Goal: Task Accomplishment & Management: Complete application form

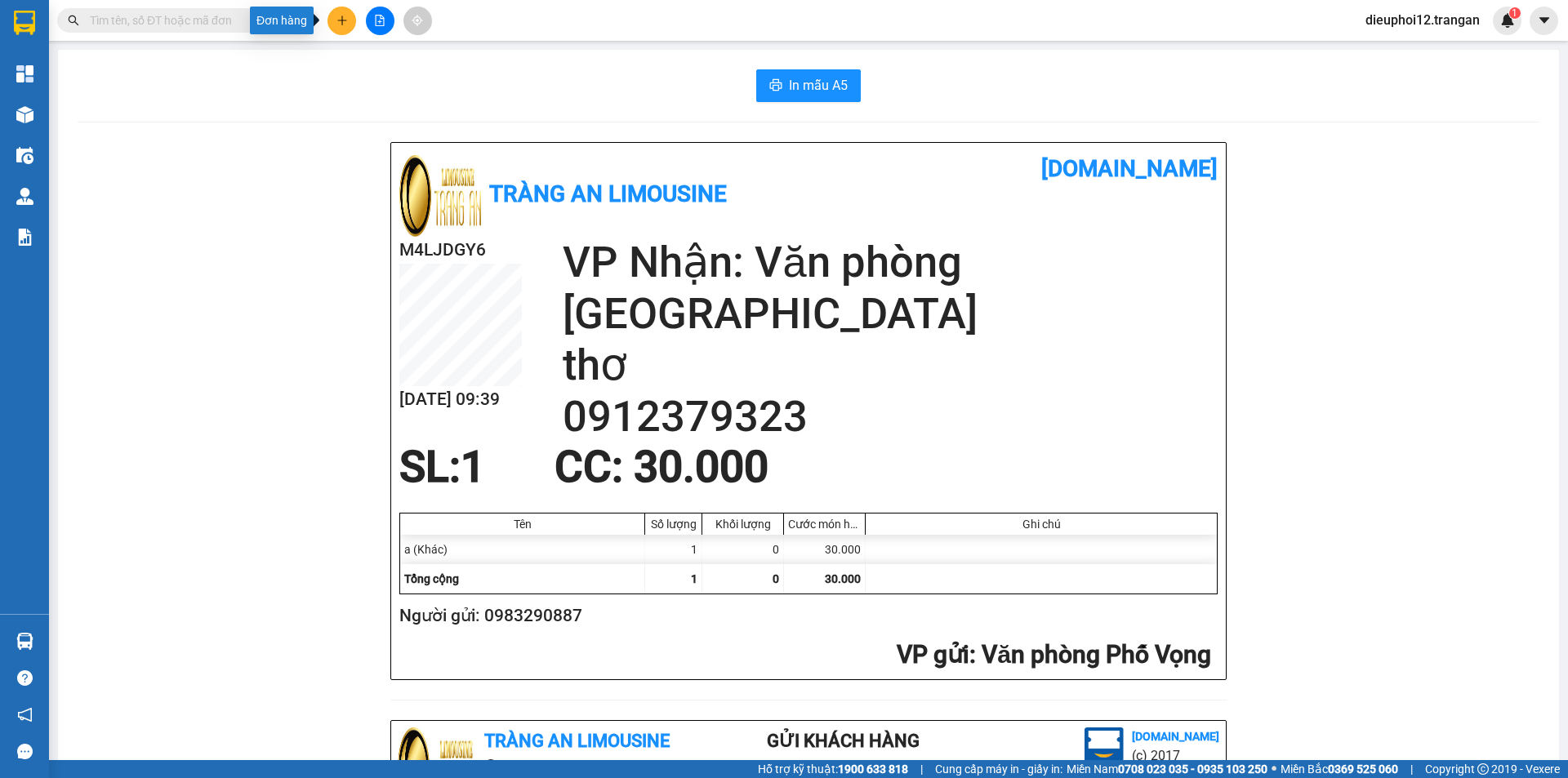
scroll to position [415, 0]
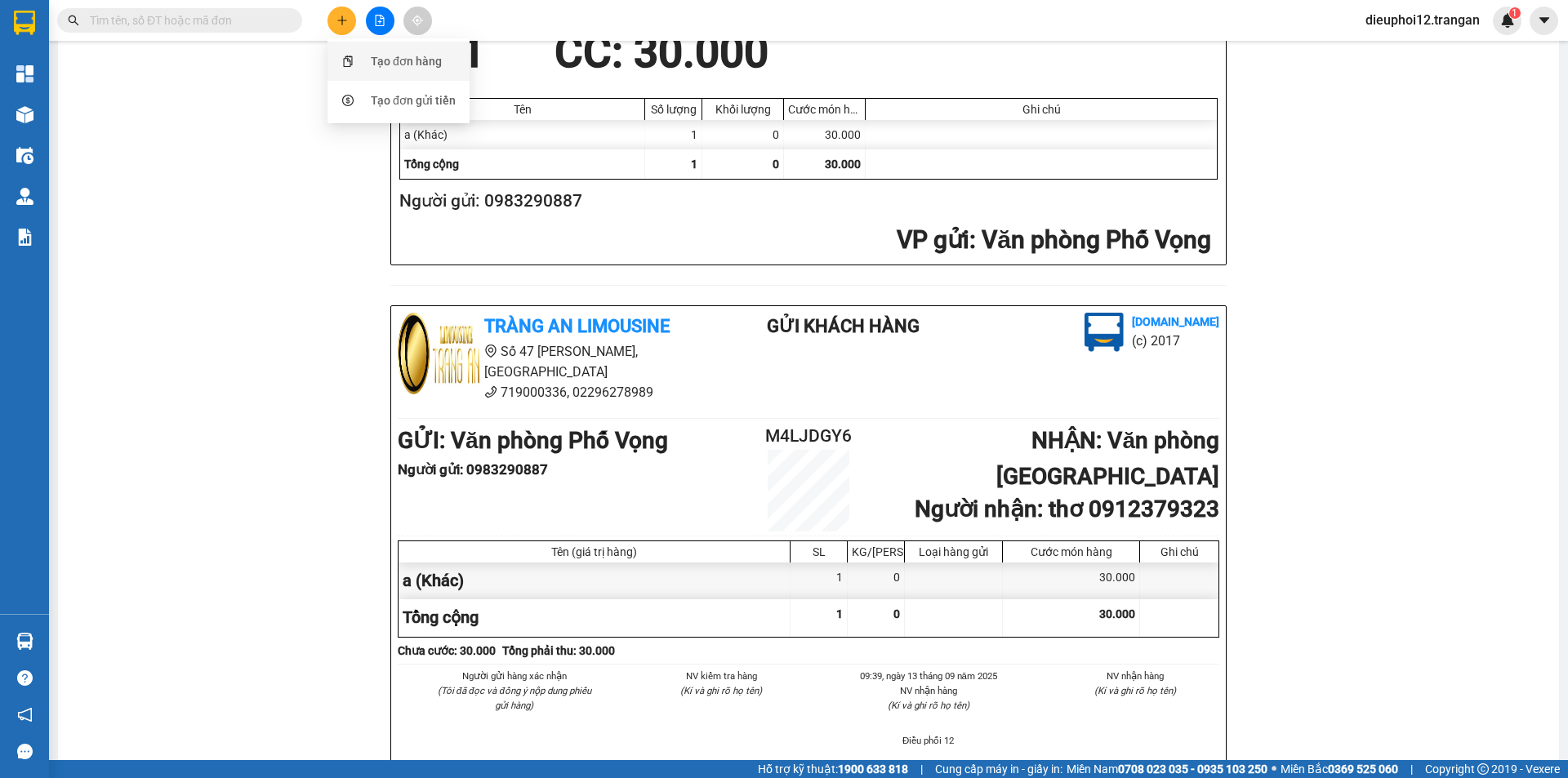
click at [405, 70] on div "Tạo đơn hàng" at bounding box center [406, 60] width 71 height 18
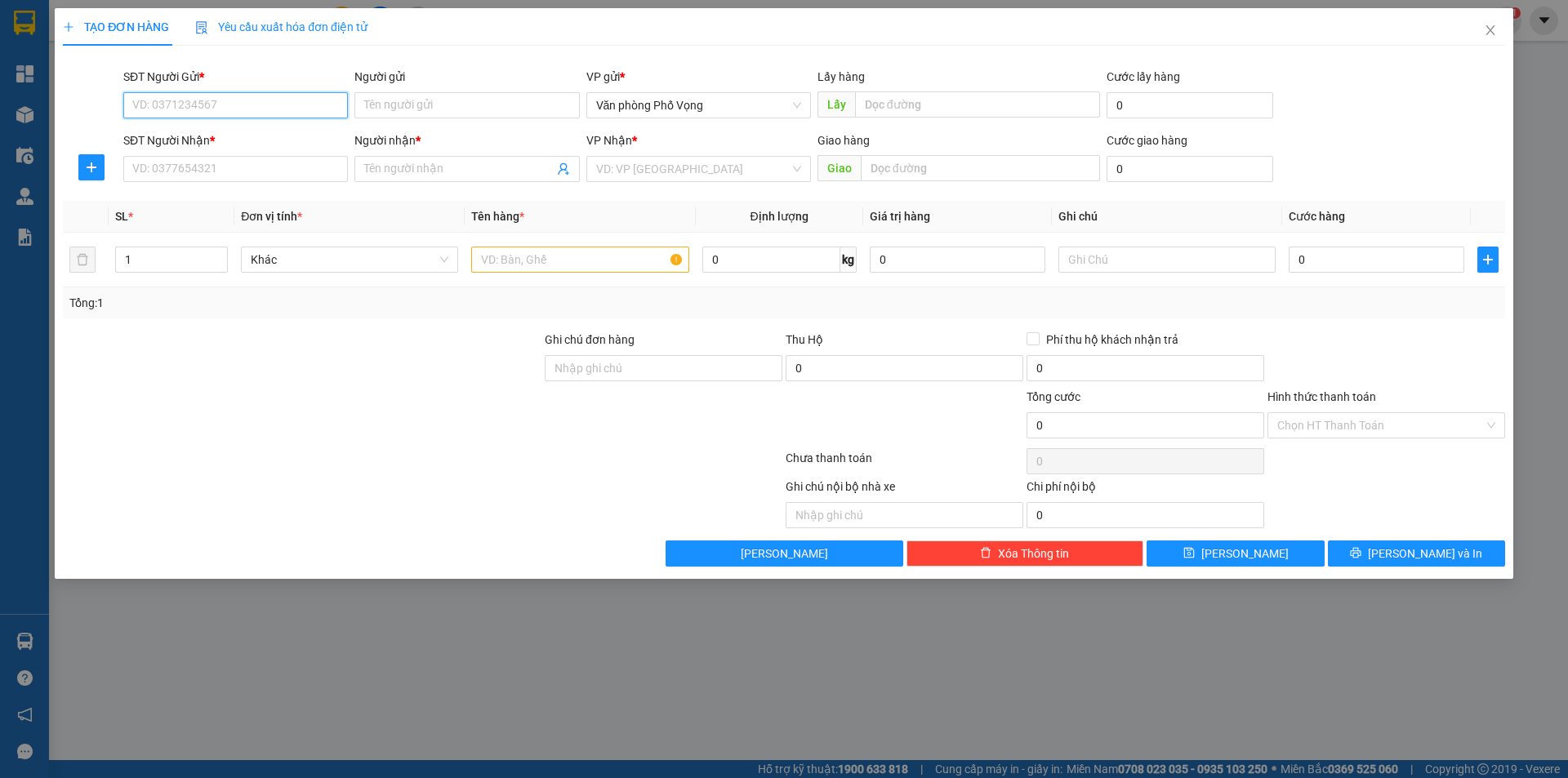
click at [200, 111] on input "SĐT Người Gửi *" at bounding box center [235, 105] width 224 height 26
type input "0363463863"
click at [222, 105] on input "0363463863" at bounding box center [235, 105] width 224 height 26
click at [219, 139] on div "0363463863" at bounding box center [235, 138] width 205 height 18
type input "0917635231"
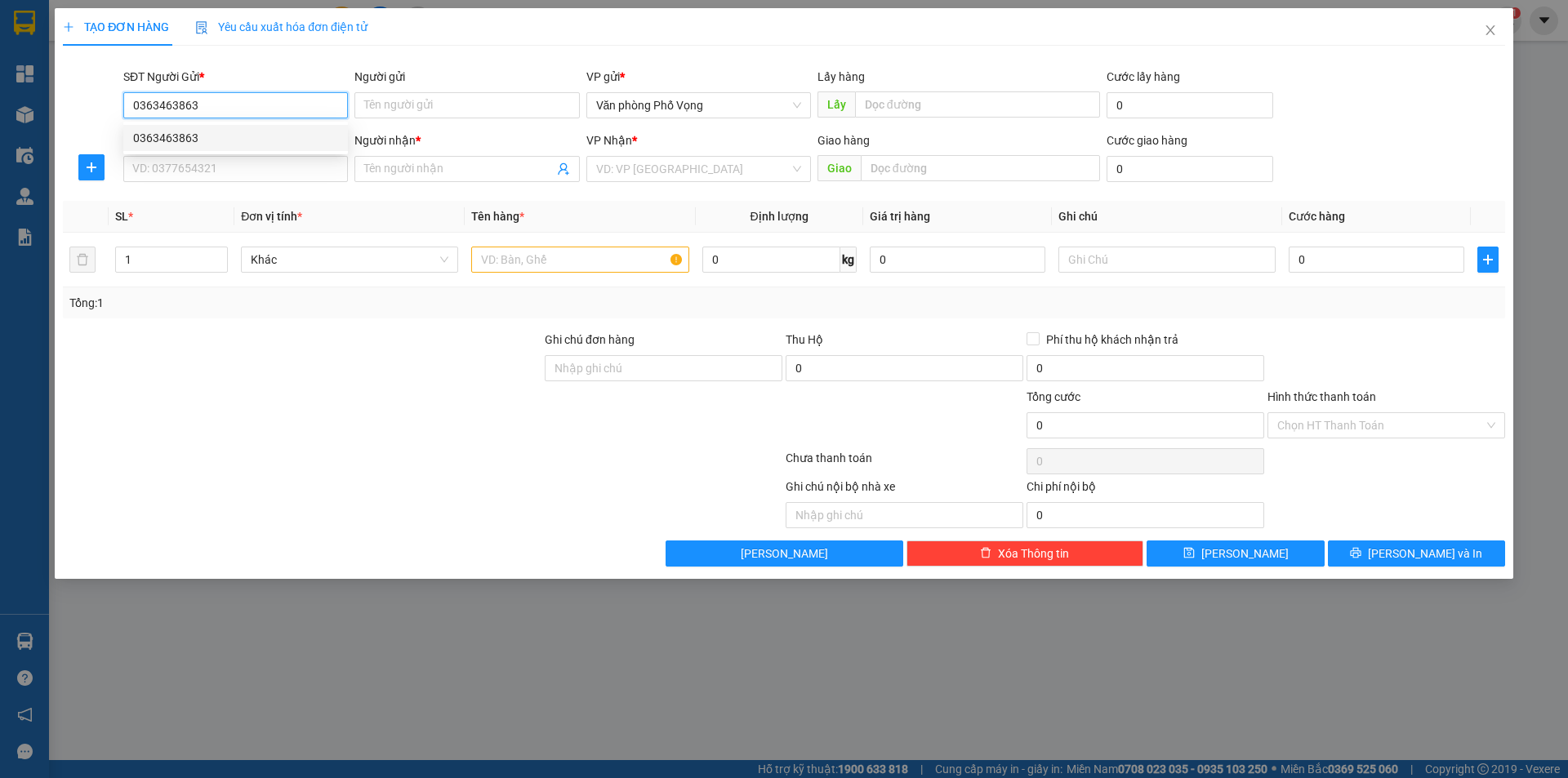
type input "a"
type input "30.000"
type input "0363463863"
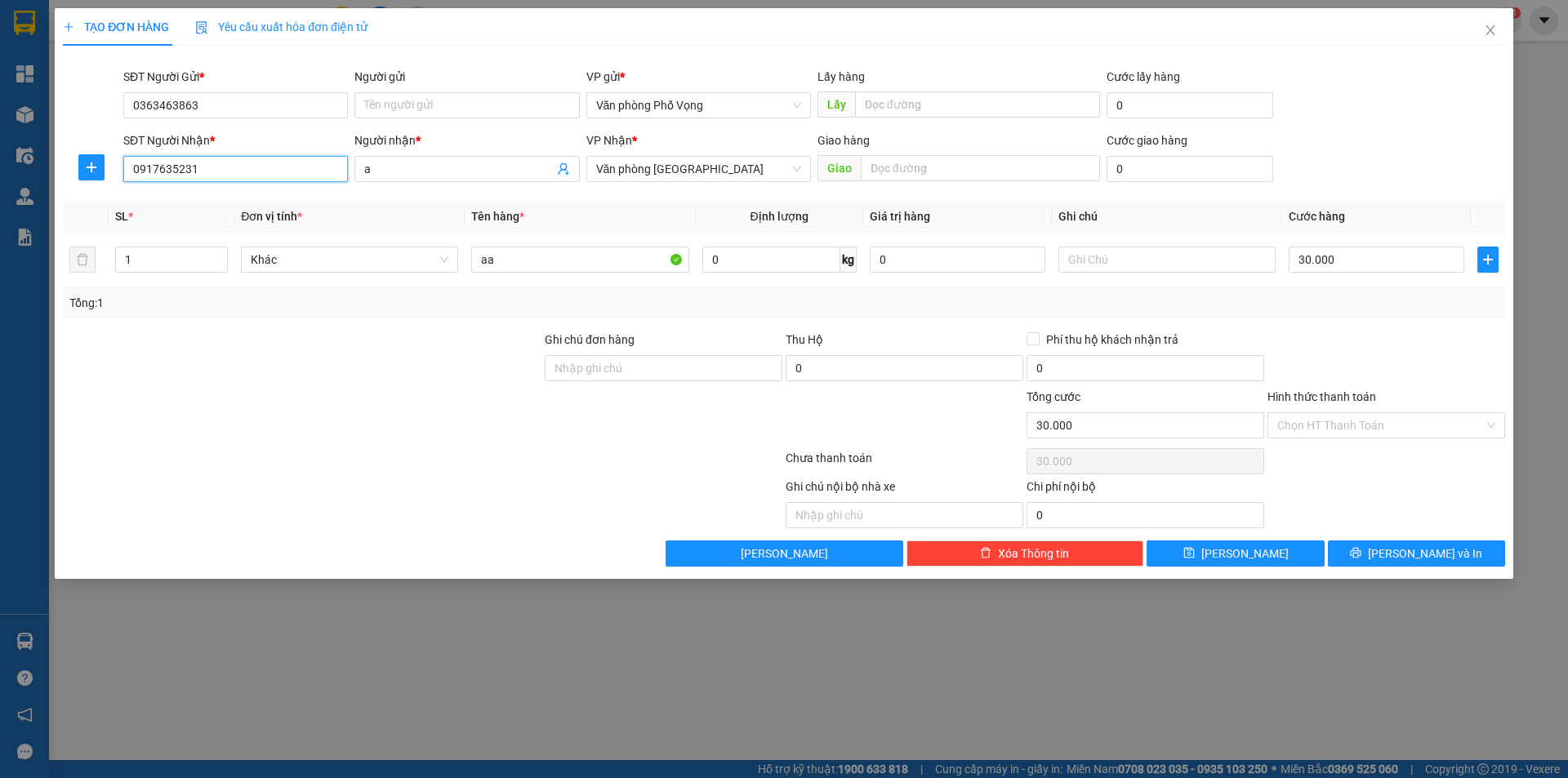
click at [224, 170] on input "0917635231" at bounding box center [235, 169] width 224 height 26
click at [195, 198] on div "0917635231 - a" at bounding box center [235, 201] width 205 height 18
type input "0917635231"
click at [1427, 548] on span "[PERSON_NAME] và In" at bounding box center [1425, 553] width 114 height 18
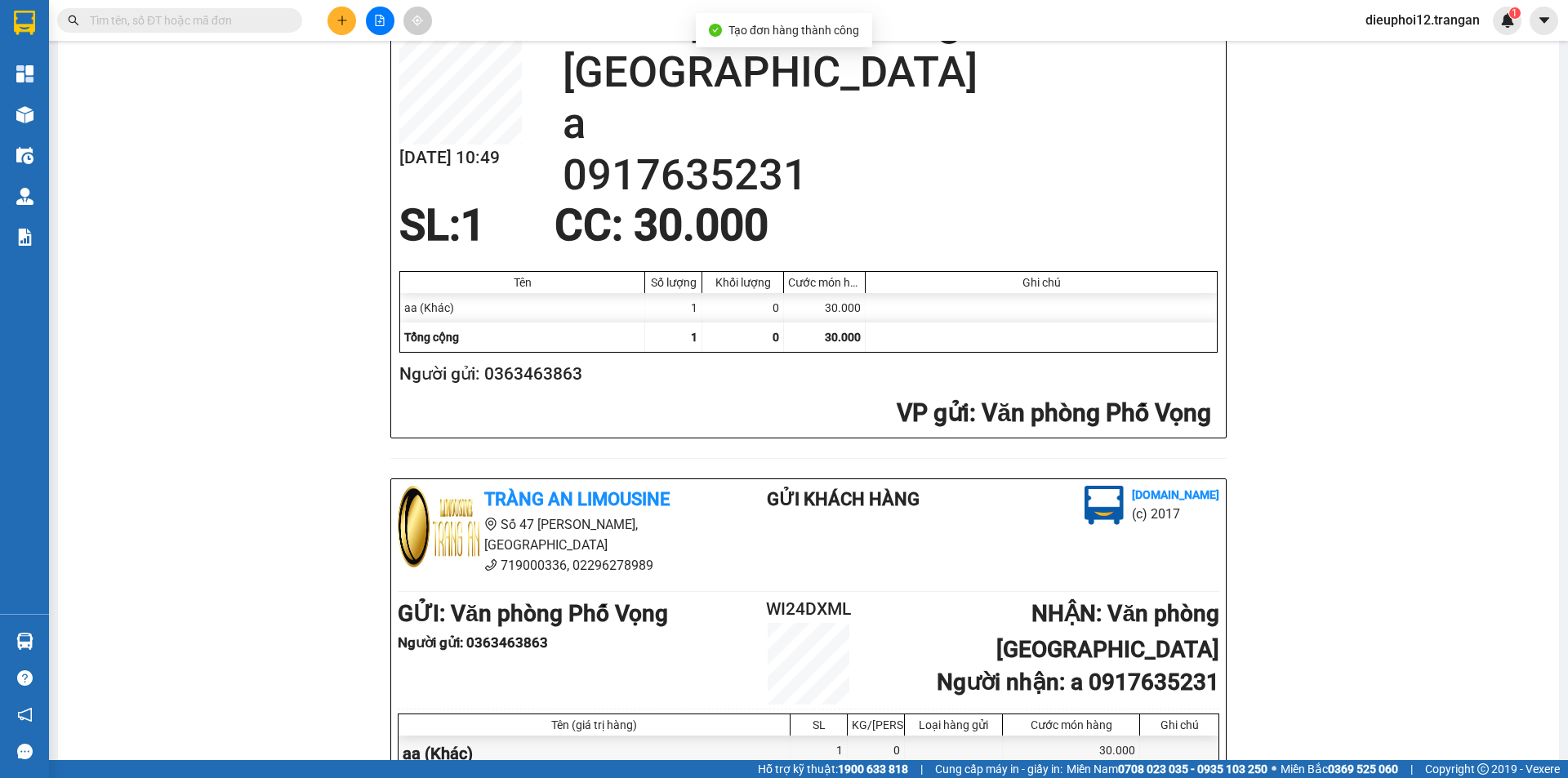
scroll to position [477, 0]
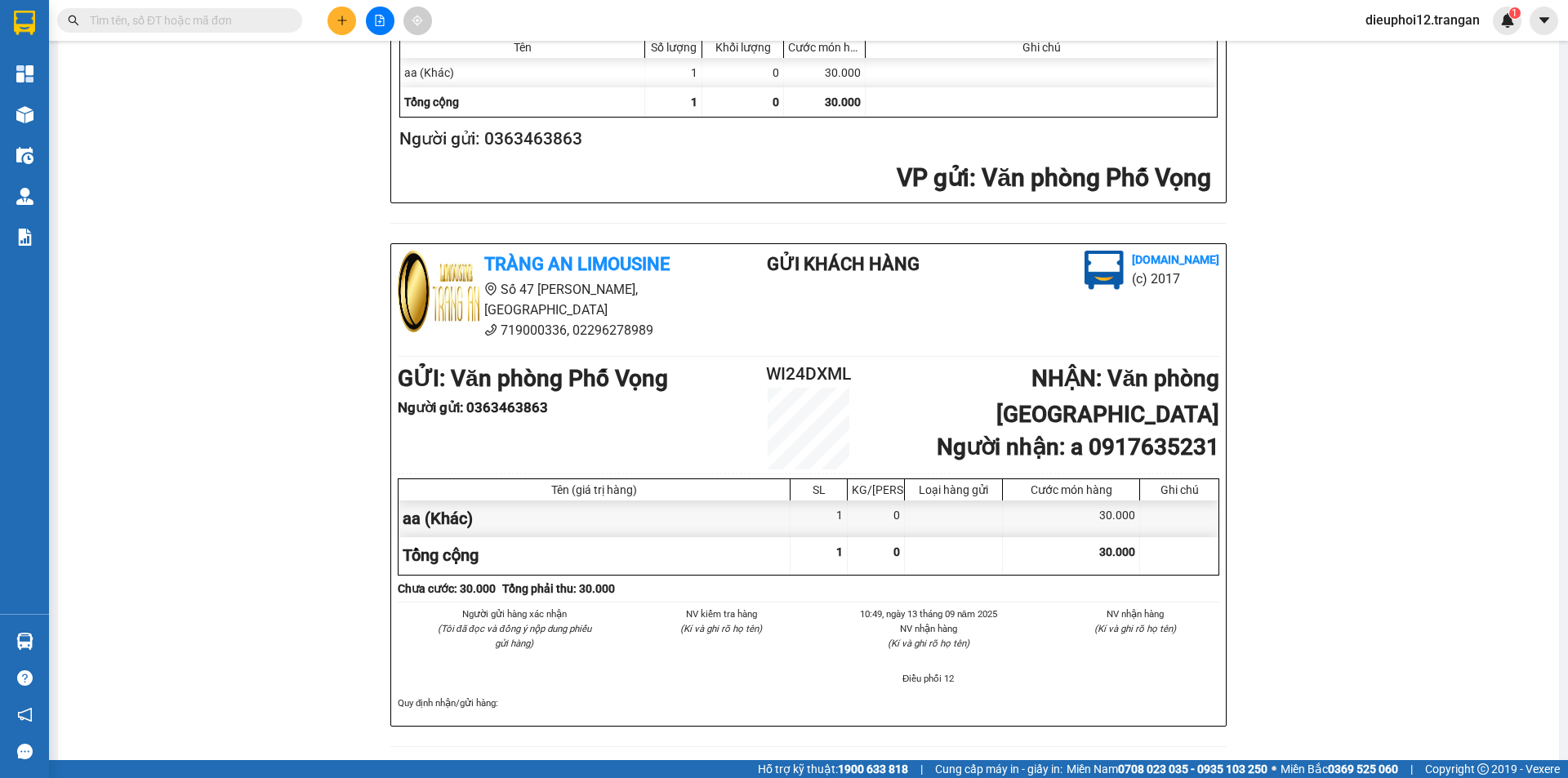
click at [344, 20] on icon "plus" at bounding box center [342, 20] width 9 height 1
click at [392, 67] on div "Tạo đơn hàng" at bounding box center [406, 60] width 71 height 18
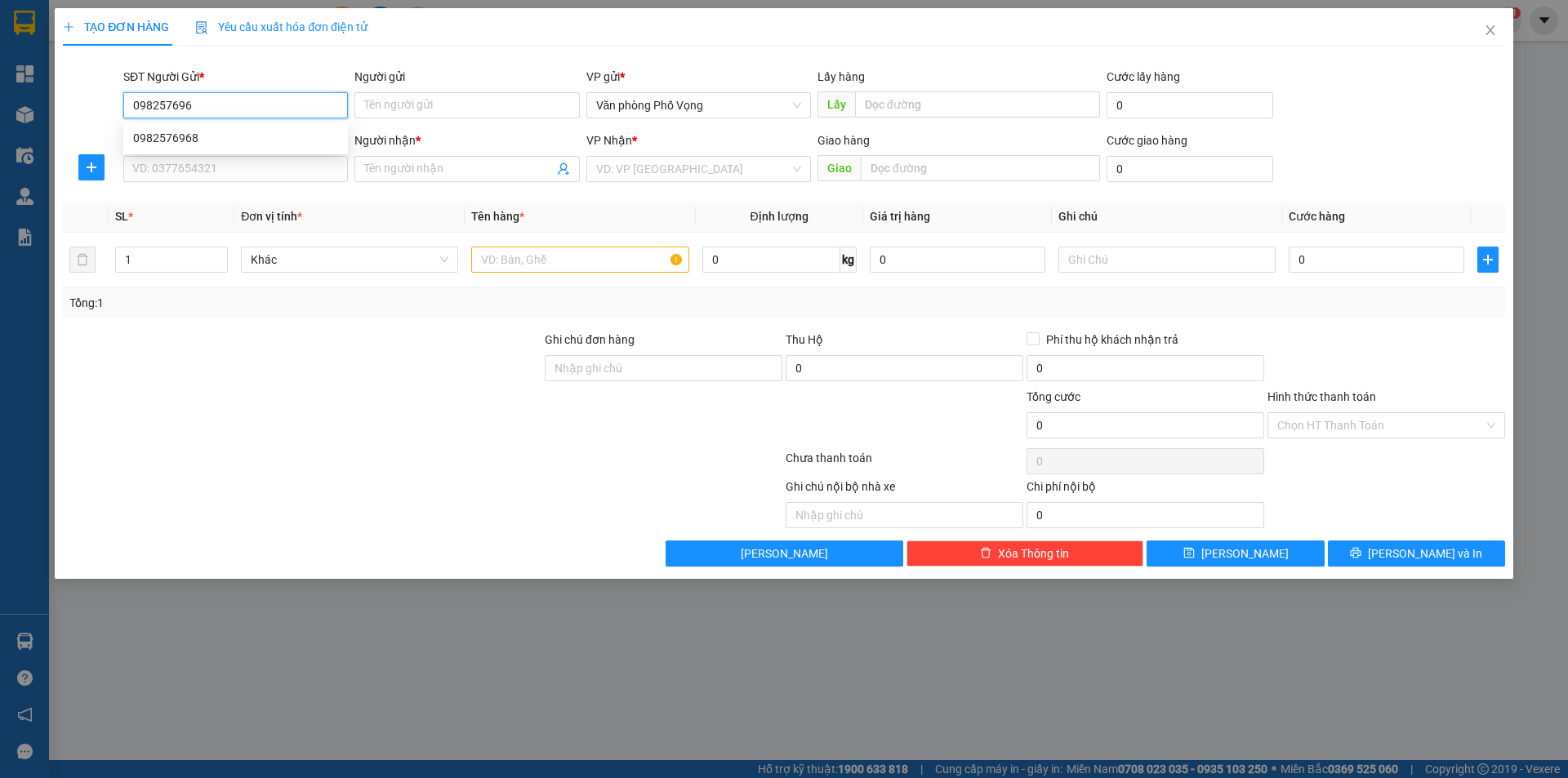
type input "0982576968"
click at [261, 135] on div "0982576968" at bounding box center [235, 138] width 205 height 18
type input "0913006506"
type input "a hậu"
type input "40.000"
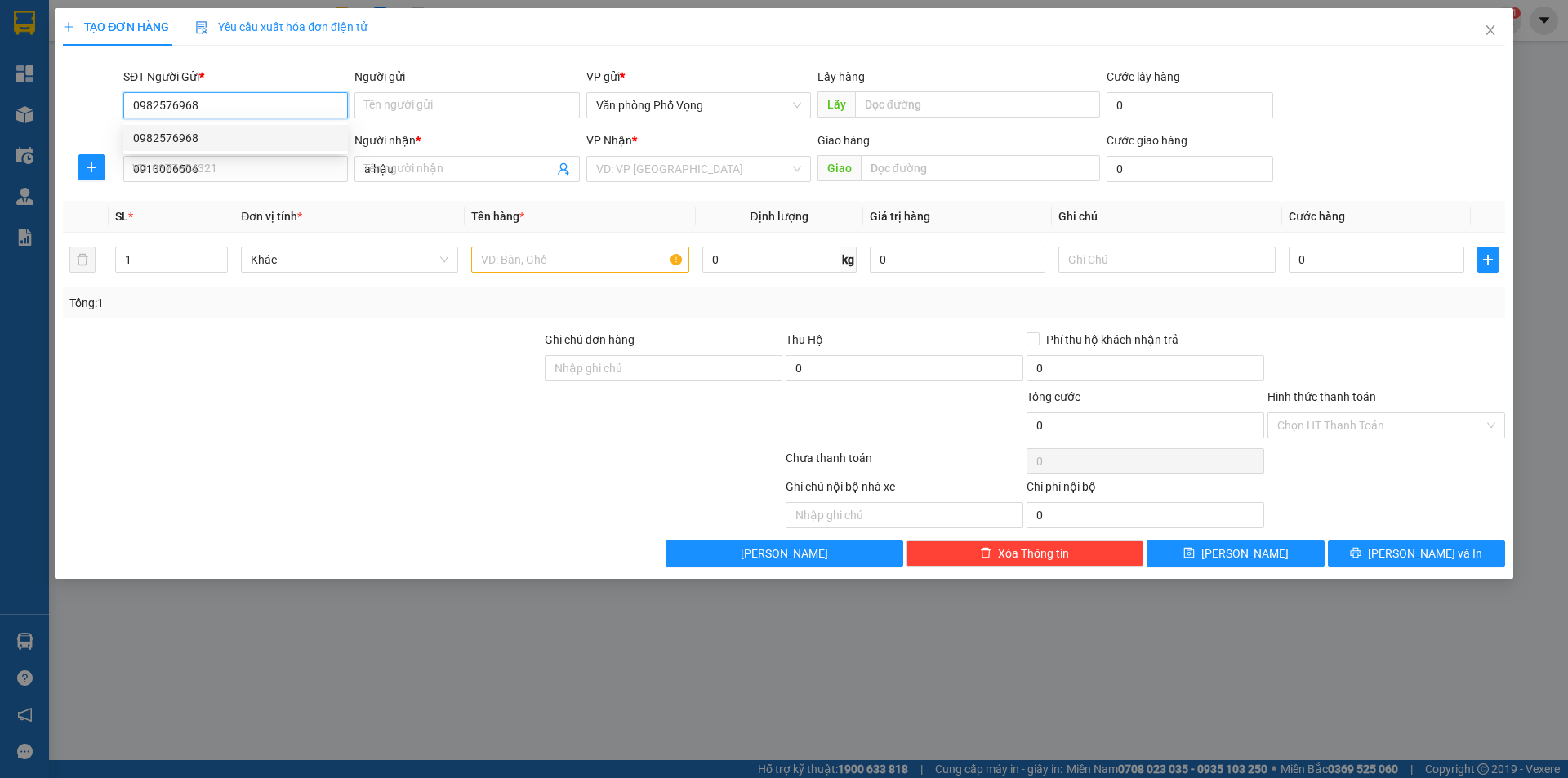
type input "40.000"
type input "0982576968"
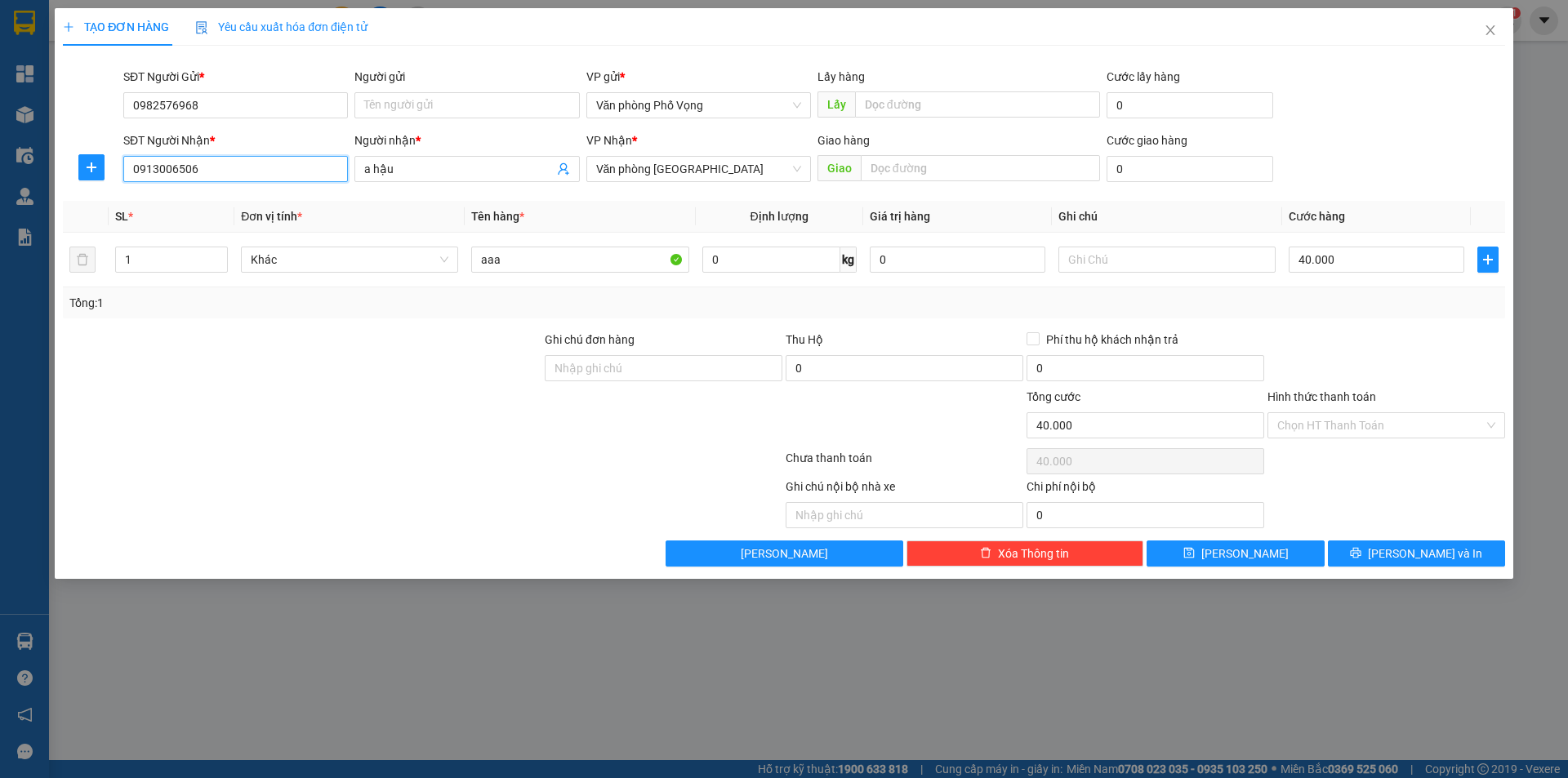
click at [232, 156] on input "0913006506" at bounding box center [235, 169] width 224 height 26
click at [181, 197] on div "0366668123 - a chinh" at bounding box center [235, 201] width 205 height 18
type input "0366668123"
type input "a chinh"
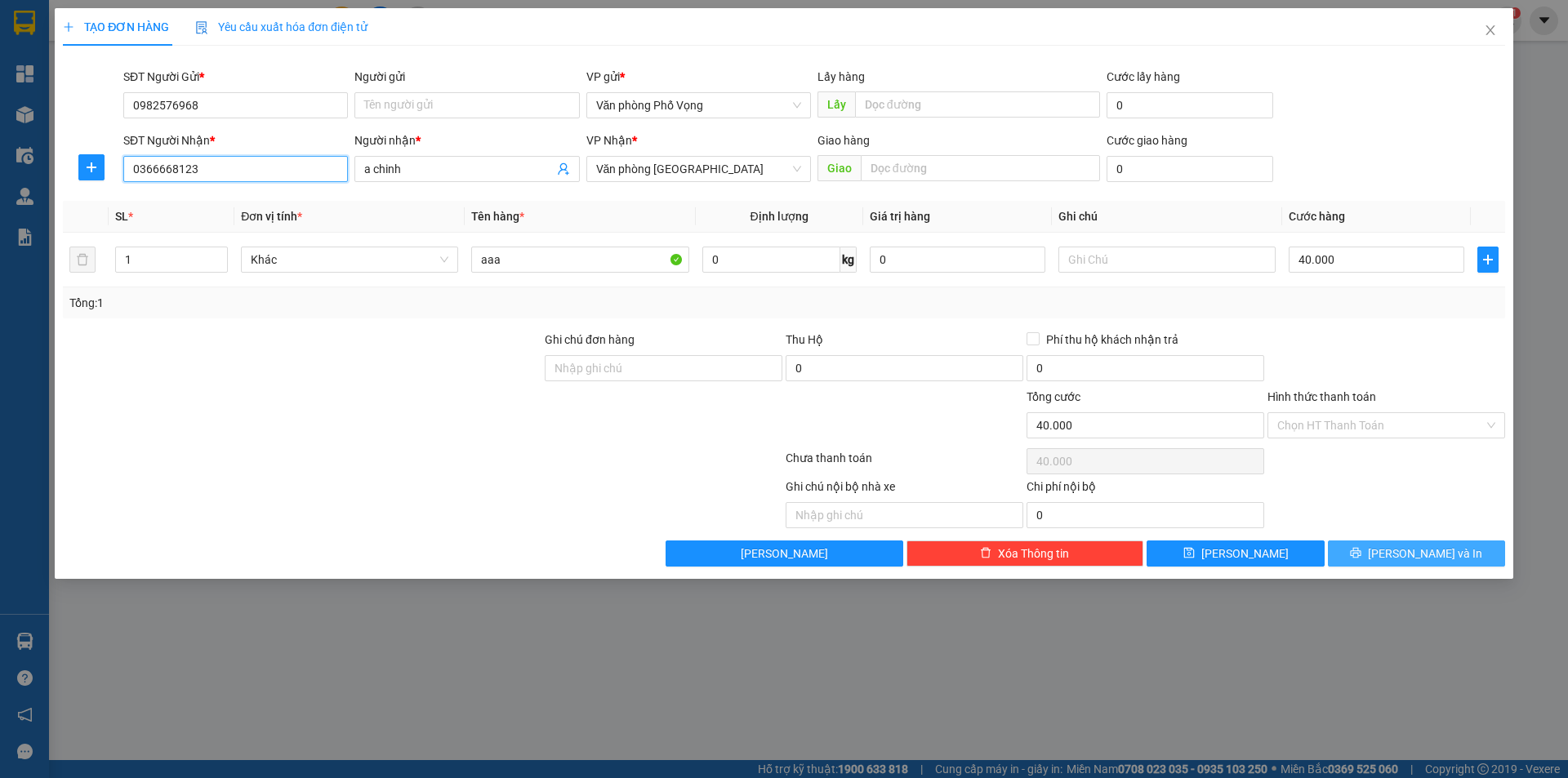
type input "0366668123"
click at [1410, 549] on span "[PERSON_NAME] và In" at bounding box center [1425, 553] width 114 height 18
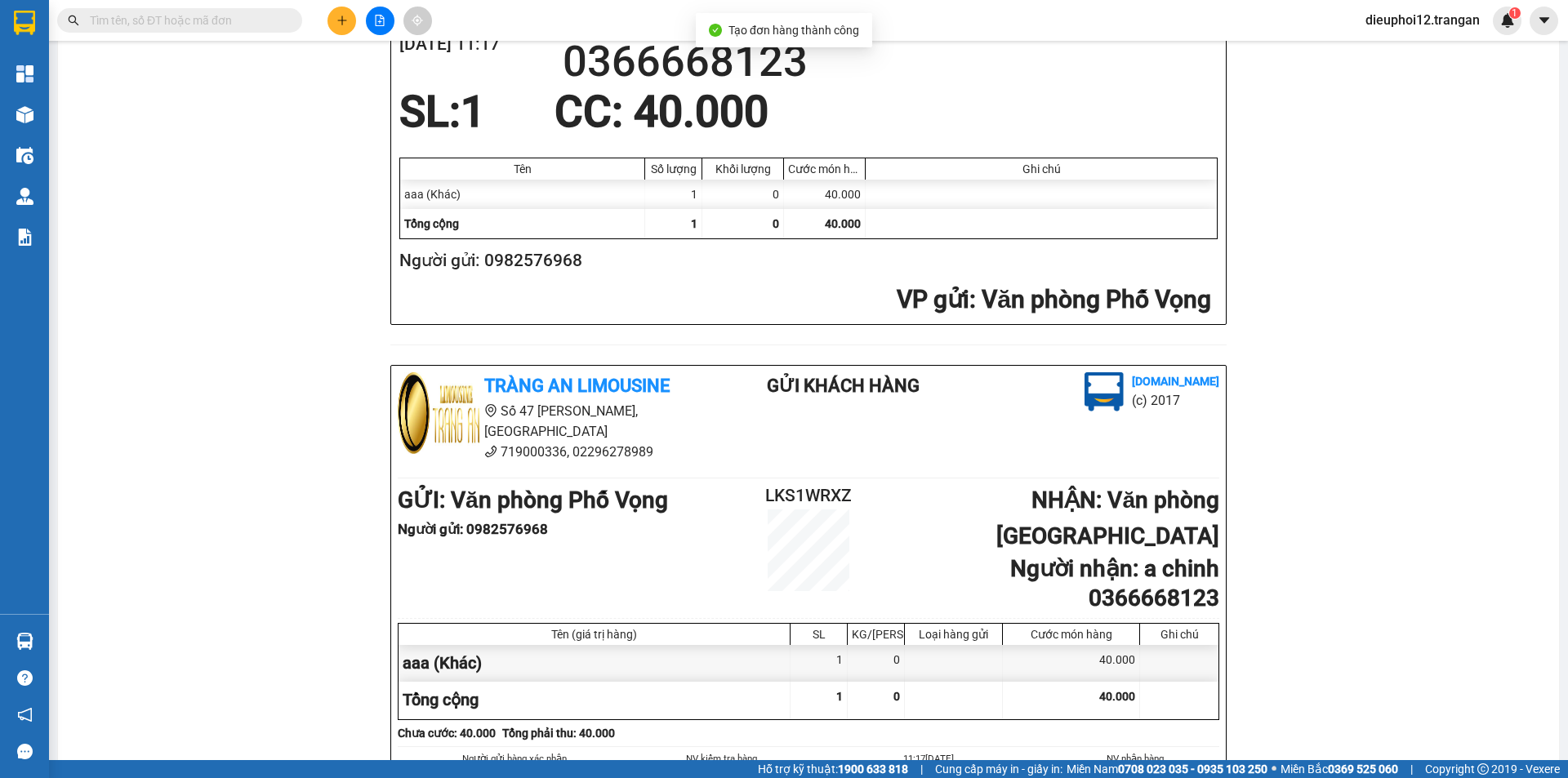
scroll to position [477, 0]
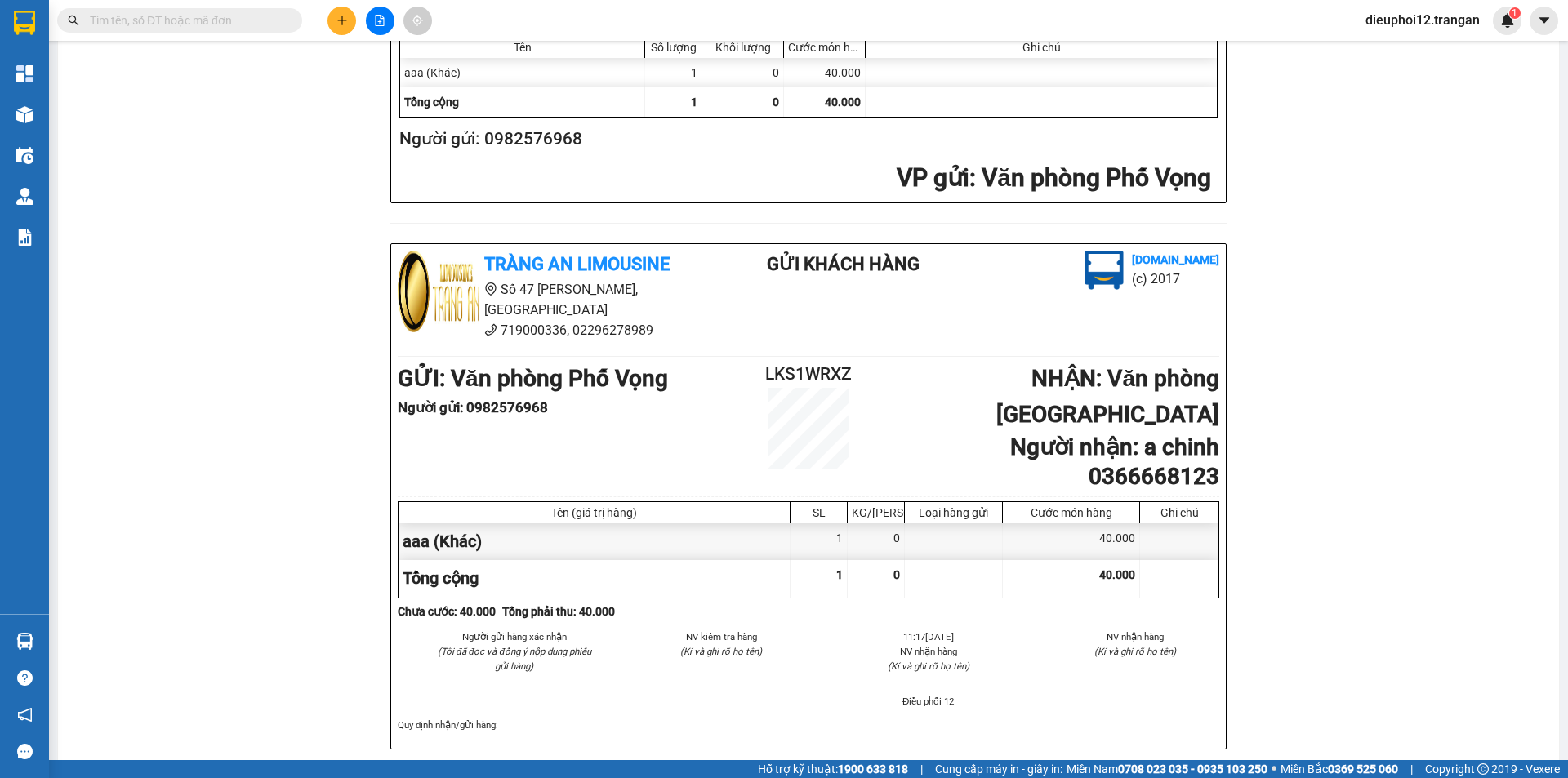
click at [351, 24] on button at bounding box center [341, 20] width 29 height 29
click at [413, 58] on div "Tạo đơn hàng" at bounding box center [406, 60] width 71 height 18
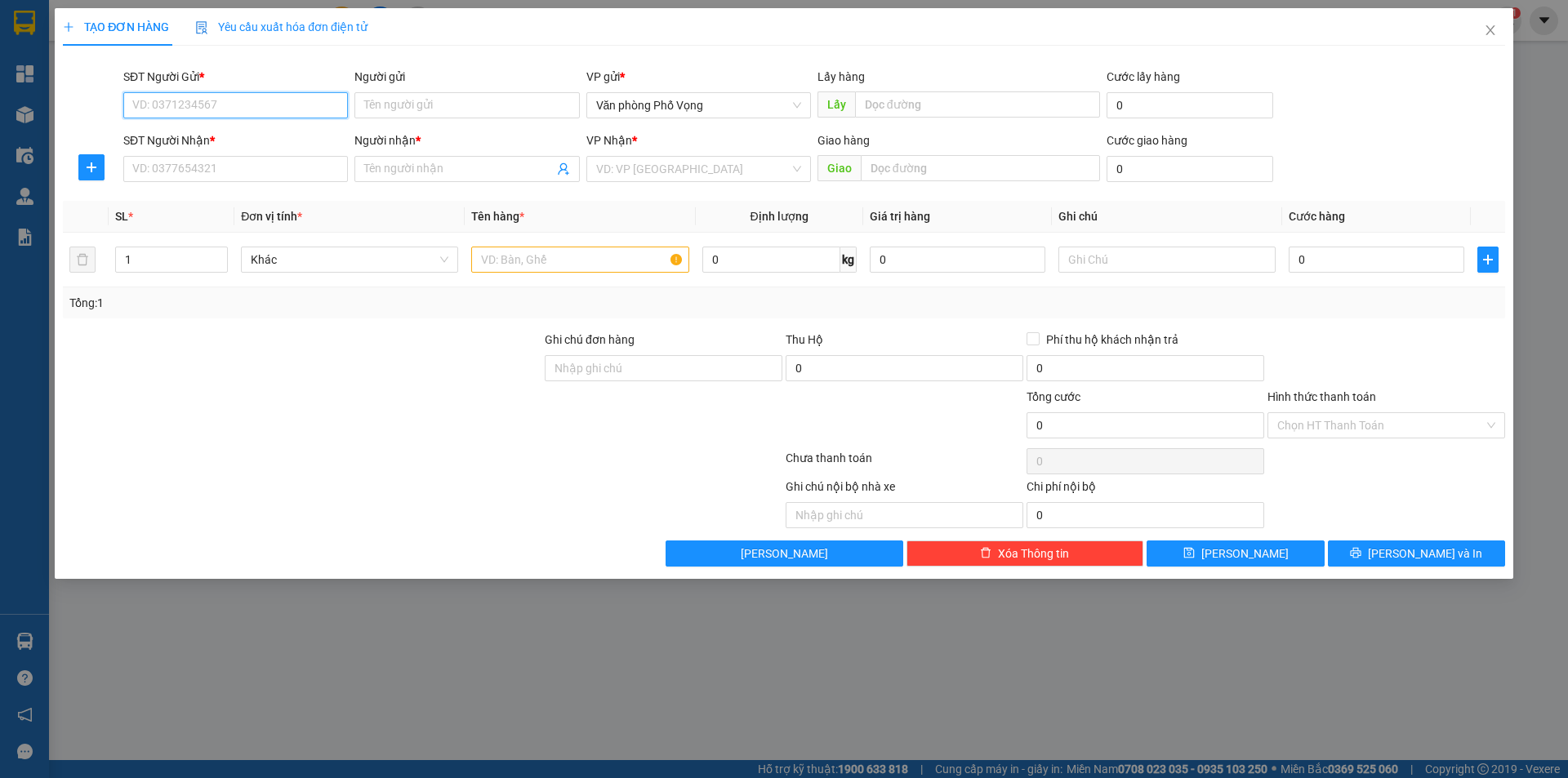
click at [226, 99] on input "SĐT Người Gửi *" at bounding box center [235, 105] width 224 height 26
type input "0378018888"
click at [217, 178] on input "SĐT Người Nhận *" at bounding box center [235, 169] width 224 height 26
click at [216, 173] on input "SĐT Người Nhận *" at bounding box center [235, 169] width 224 height 26
click at [218, 163] on input "SĐT Người Nhận *" at bounding box center [235, 169] width 224 height 26
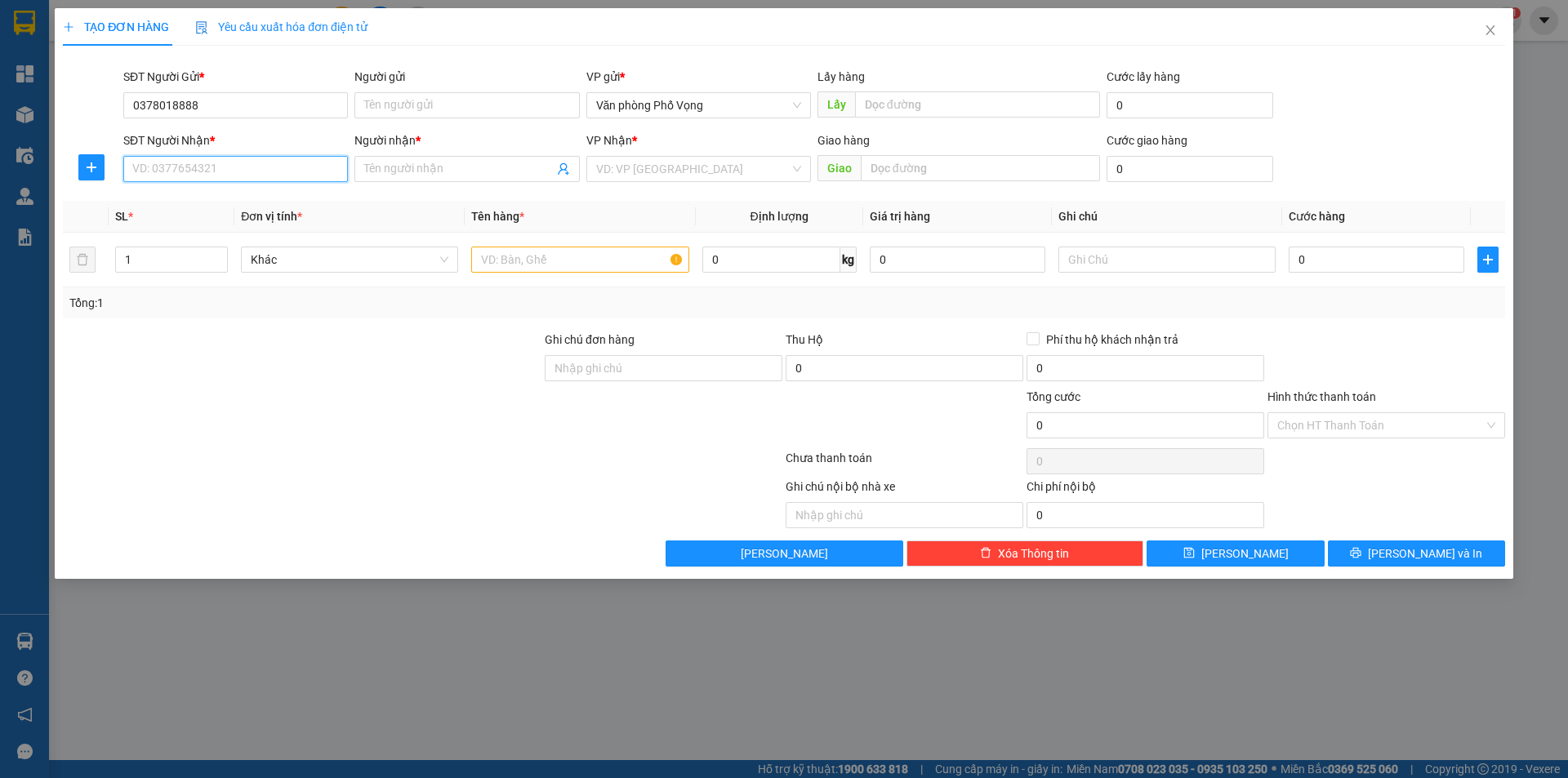
click at [218, 163] on input "SĐT Người Nhận *" at bounding box center [235, 169] width 224 height 26
click at [240, 165] on input "09120516" at bounding box center [235, 169] width 224 height 26
type input "0912051678"
click at [438, 164] on input "Người nhận *" at bounding box center [458, 168] width 189 height 18
type input "a bắc"
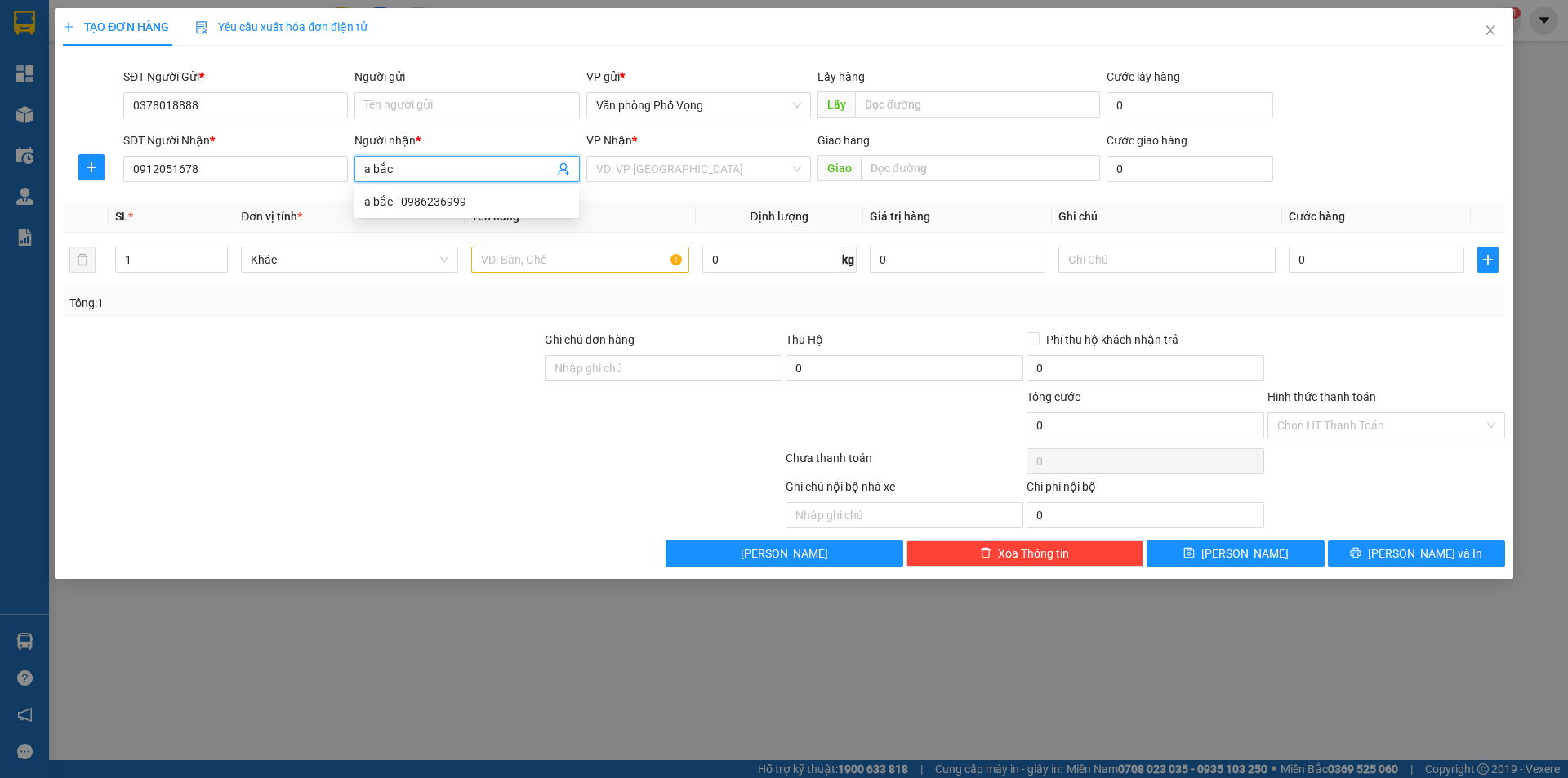
click at [731, 131] on div "VP Nhận *" at bounding box center [698, 139] width 224 height 18
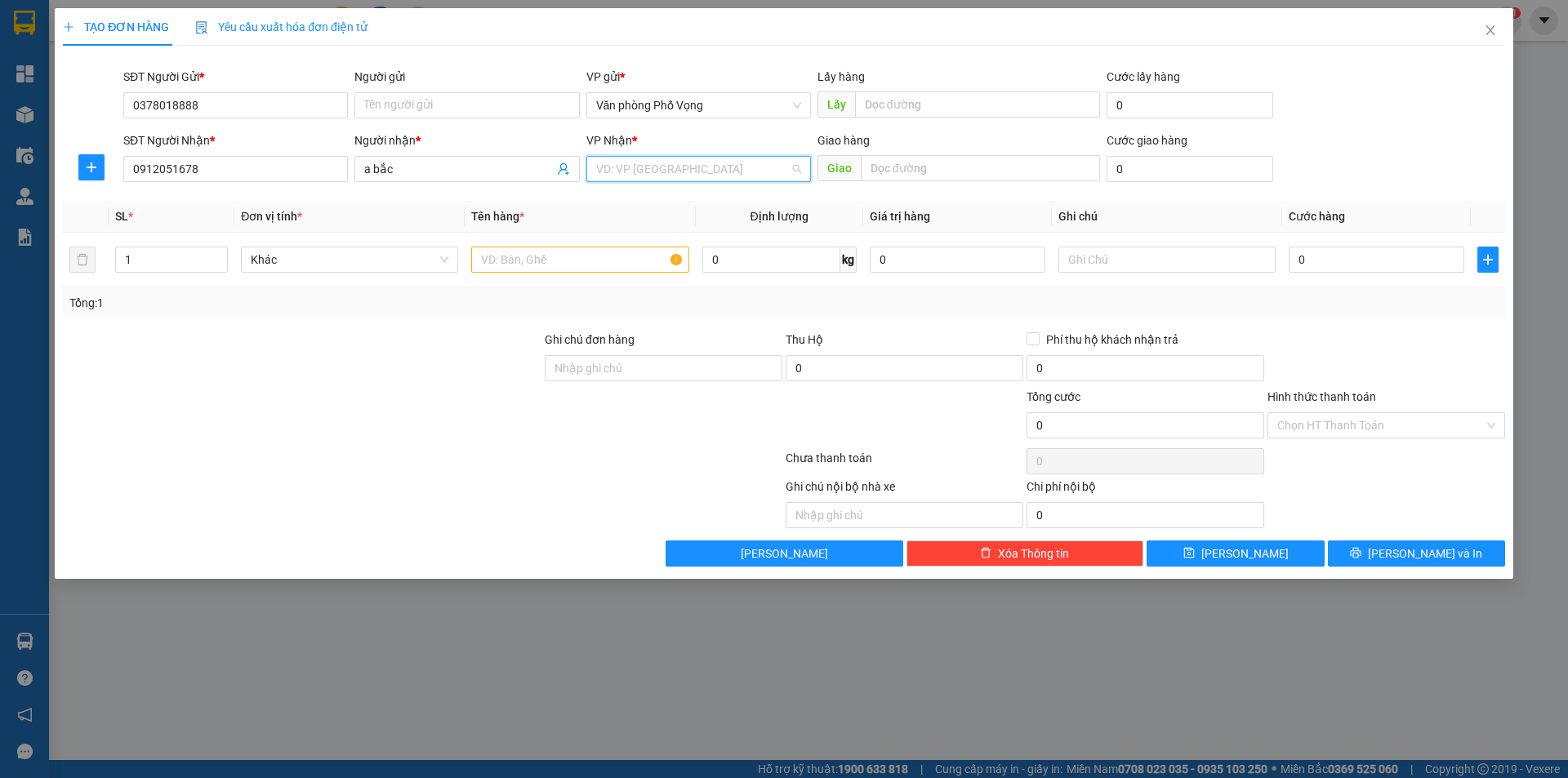
click at [683, 164] on input "search" at bounding box center [693, 169] width 193 height 24
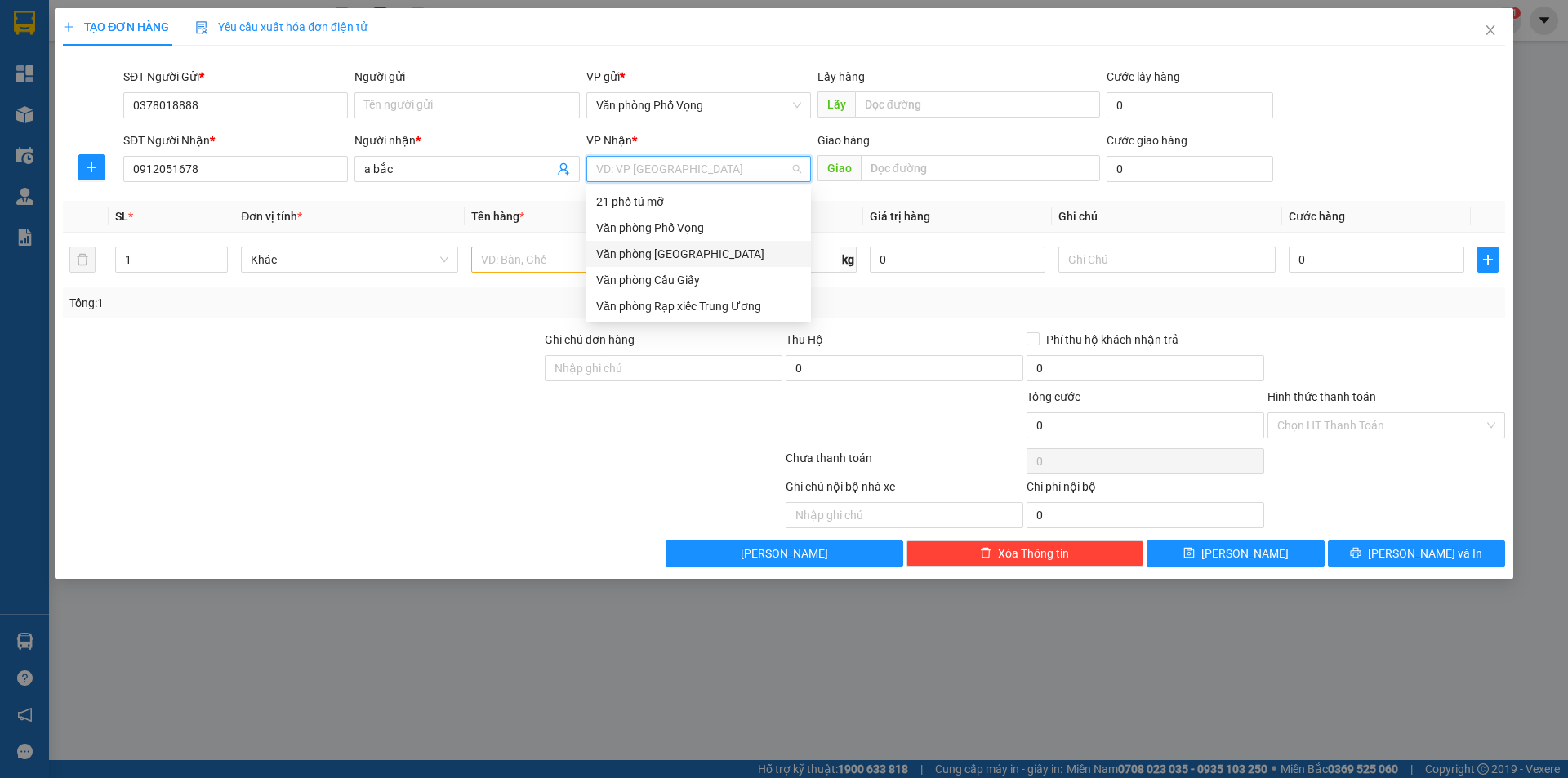
click at [679, 245] on div "Văn phòng [GEOGRAPHIC_DATA]" at bounding box center [698, 253] width 205 height 18
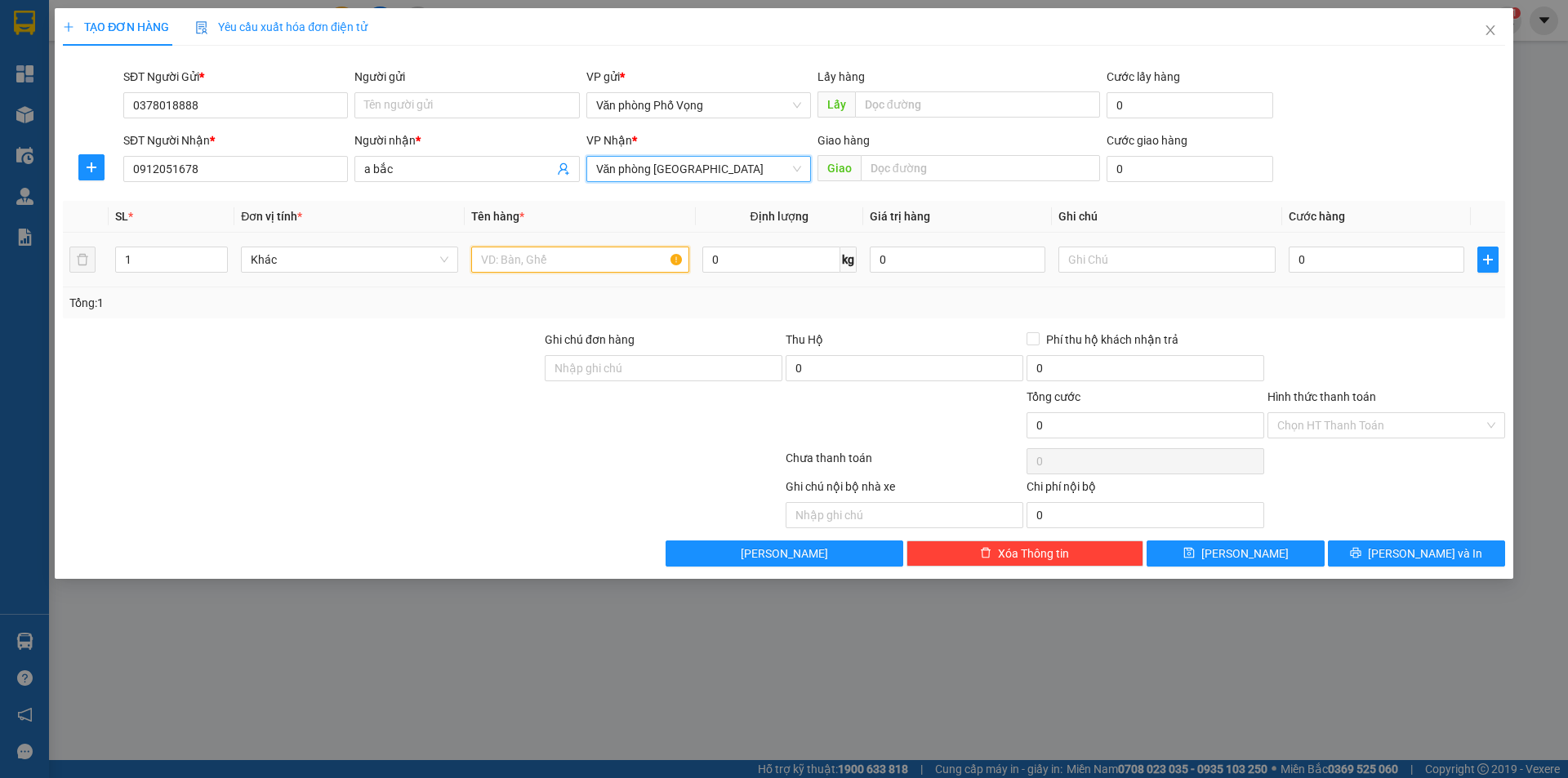
click at [562, 260] on input "text" at bounding box center [580, 259] width 218 height 26
type input "a"
click at [1365, 266] on input "0" at bounding box center [1375, 259] width 176 height 26
type input "3"
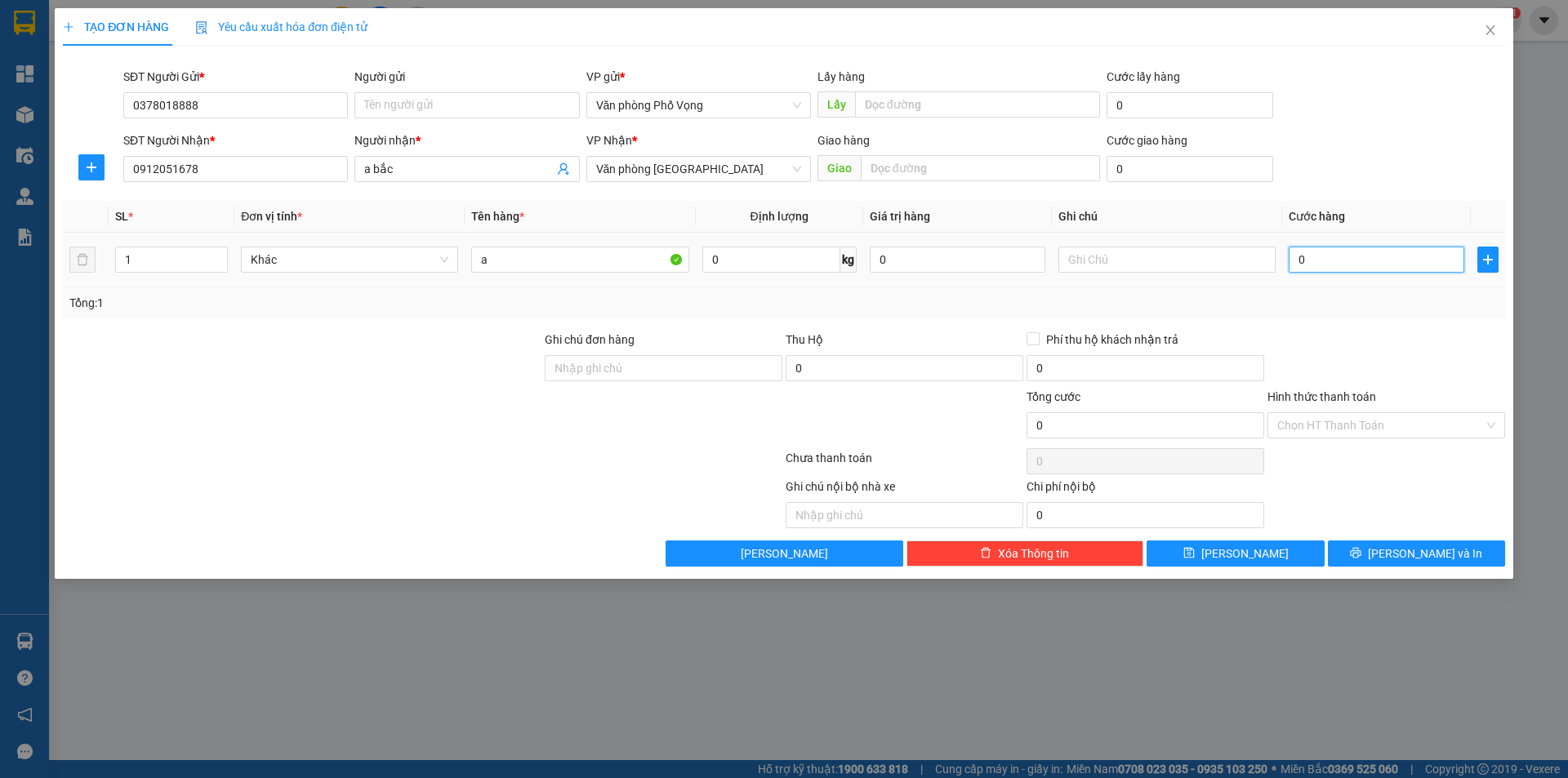
type input "3"
type input "30"
type input "300"
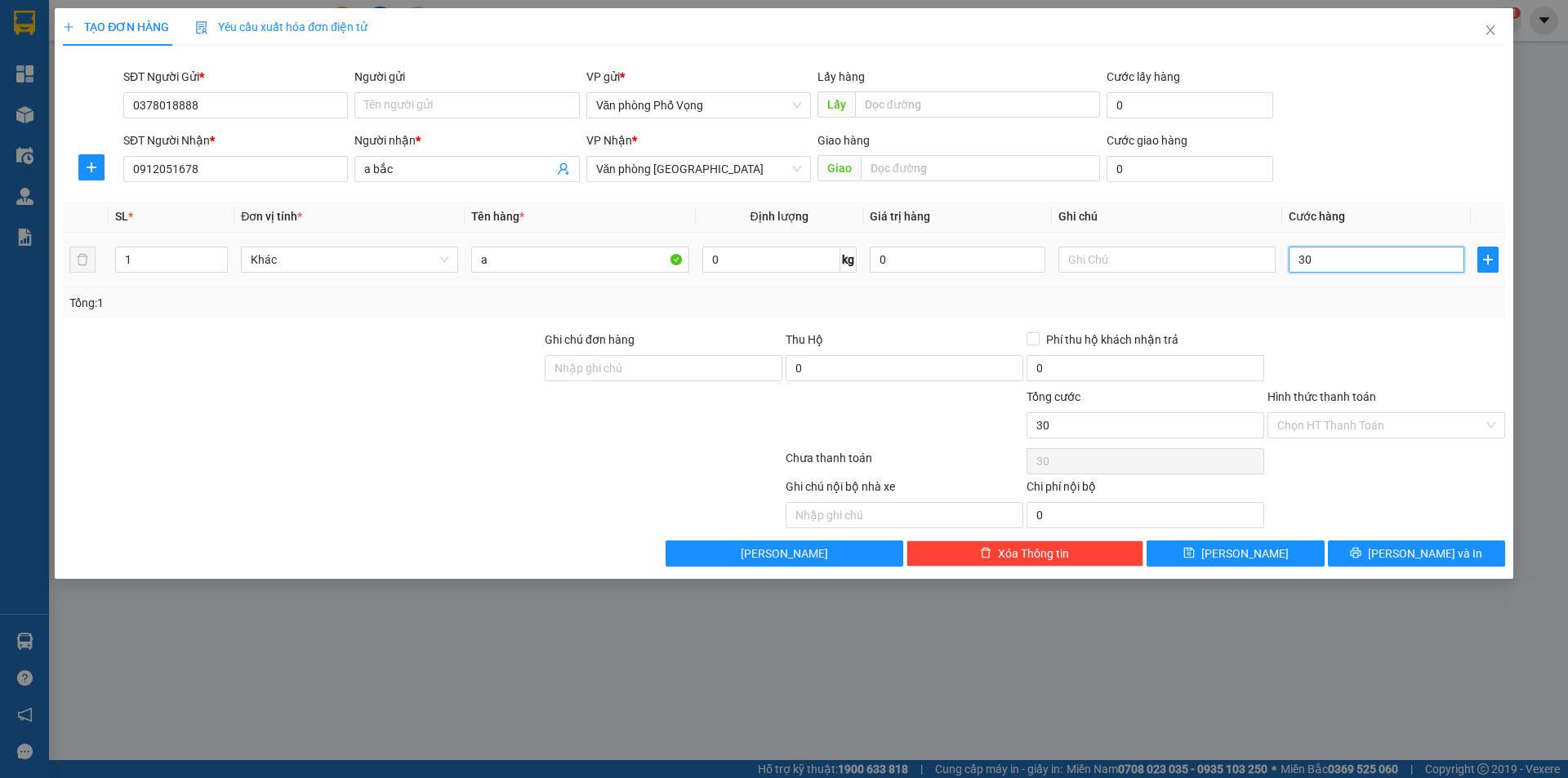
type input "300"
type input "3.000"
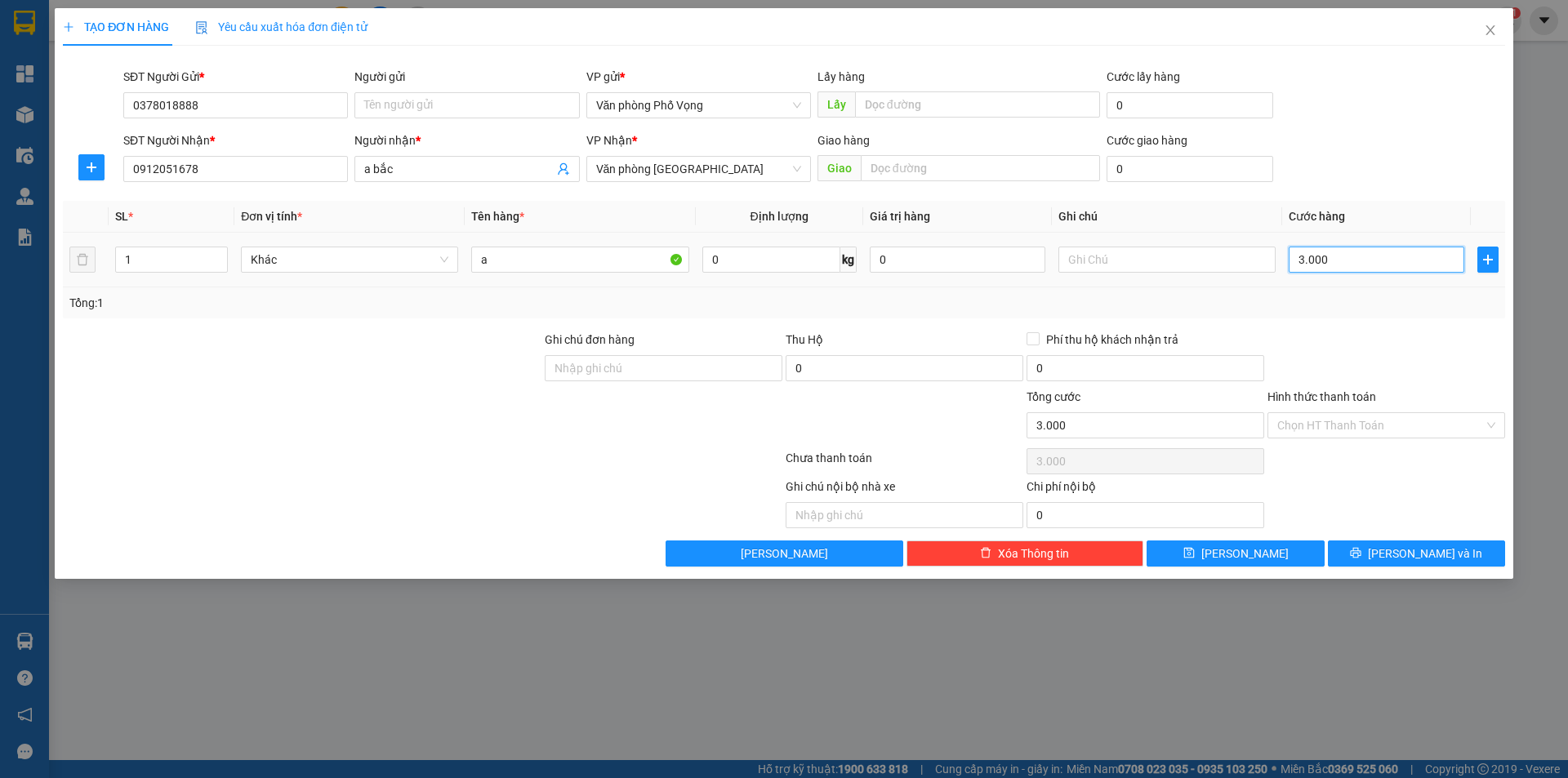
type input "30.000"
click at [1428, 547] on span "[PERSON_NAME] và In" at bounding box center [1425, 553] width 114 height 18
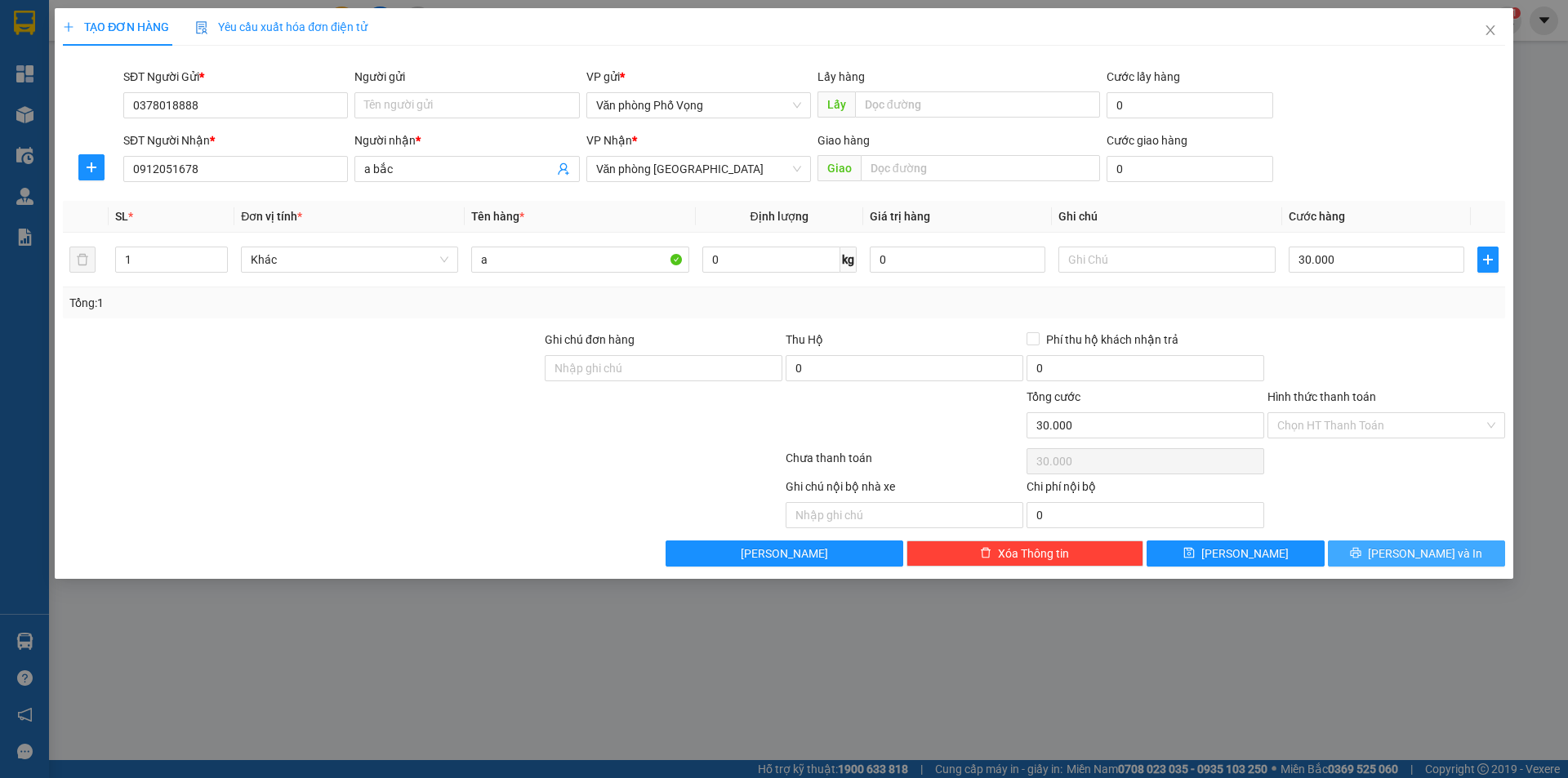
click at [1428, 547] on span "[PERSON_NAME] và In" at bounding box center [1425, 553] width 114 height 18
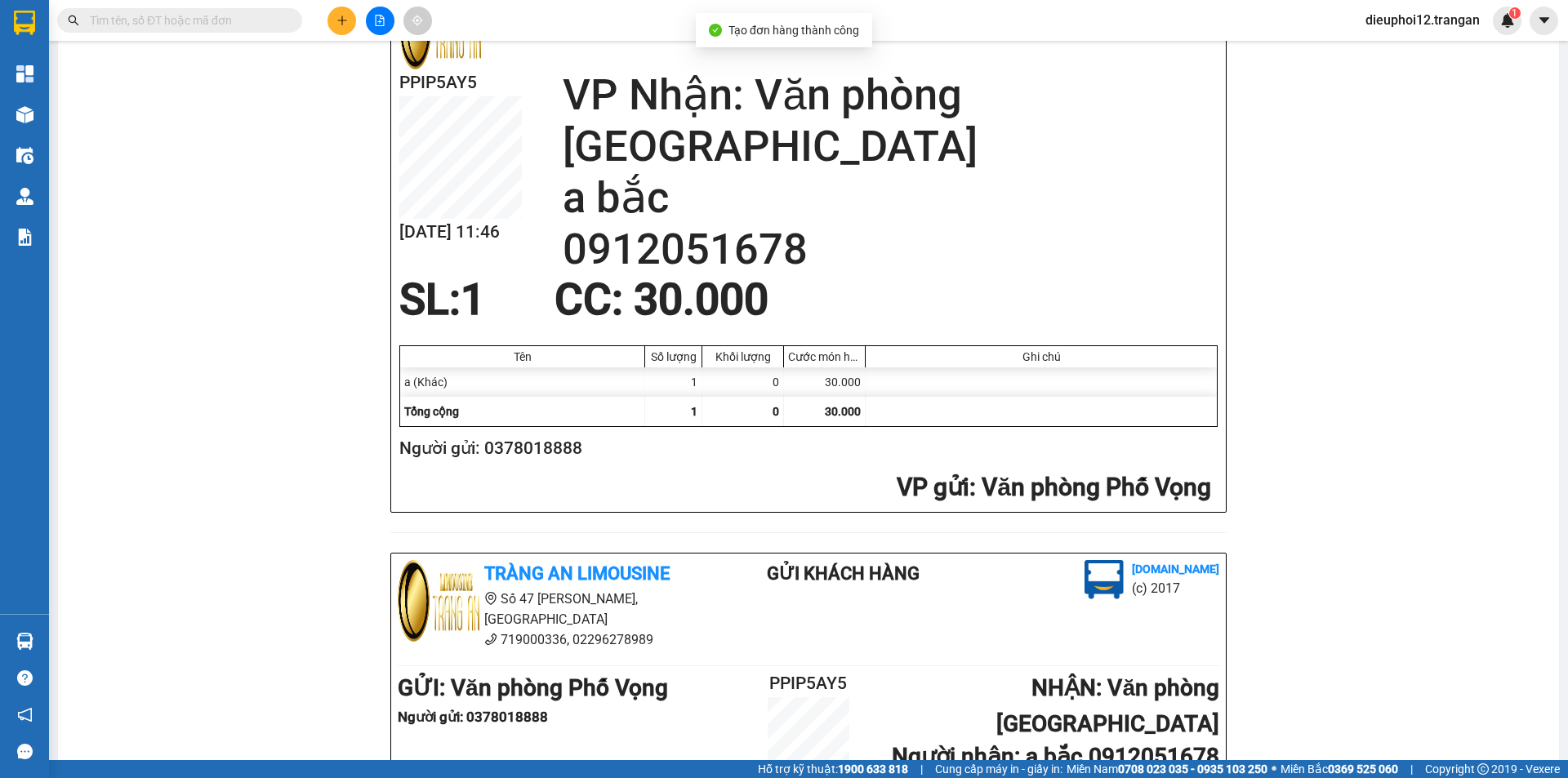
scroll to position [477, 0]
